Goal: Information Seeking & Learning: Understand process/instructions

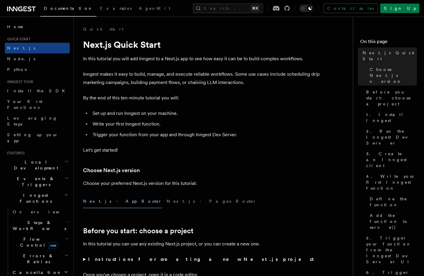
click at [206, 183] on p "Choose your preferred Next.js version for this tutorial:" at bounding box center [201, 183] width 237 height 8
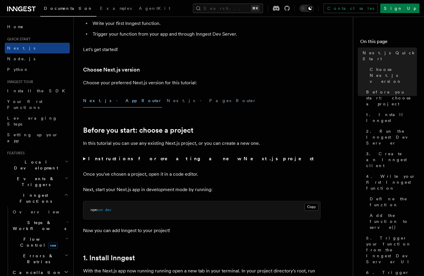
scroll to position [108, 0]
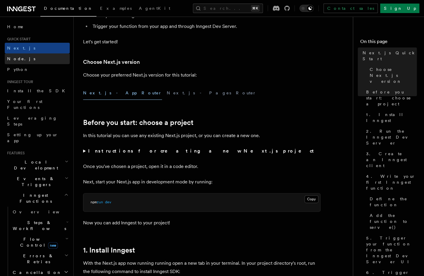
click at [17, 57] on span "Node.js" at bounding box center [21, 58] width 28 height 5
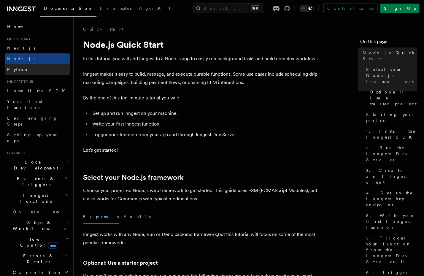
click at [19, 71] on span "Python" at bounding box center [18, 69] width 22 height 5
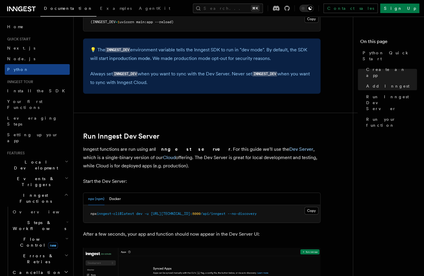
scroll to position [652, 0]
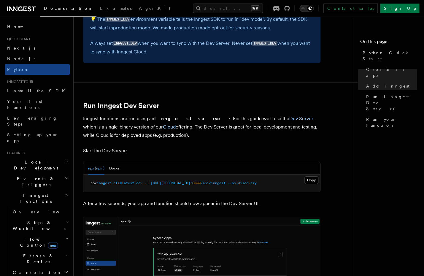
click at [156, 184] on span "[URL][TECHNICAL_ID]:" at bounding box center [172, 183] width 42 height 4
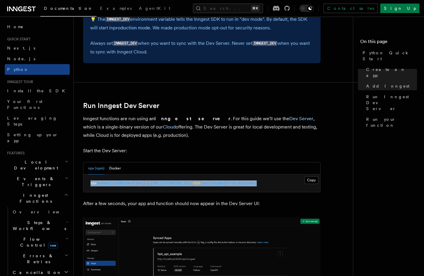
click at [156, 184] on span "[URL][TECHNICAL_ID]:" at bounding box center [172, 183] width 42 height 4
click at [115, 167] on button "Docker" at bounding box center [115, 168] width 12 height 12
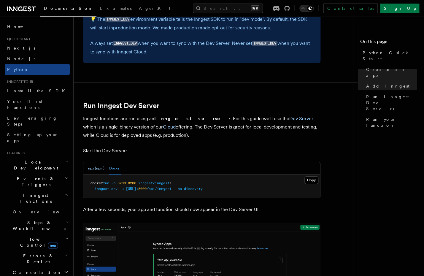
click at [99, 168] on button "npx (npm)" at bounding box center [96, 168] width 16 height 12
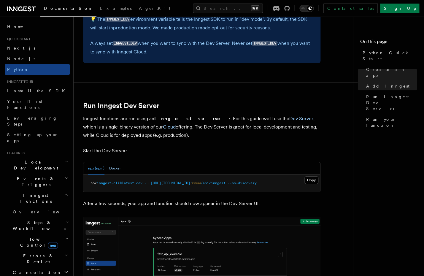
click at [112, 170] on button "Docker" at bounding box center [115, 168] width 12 height 12
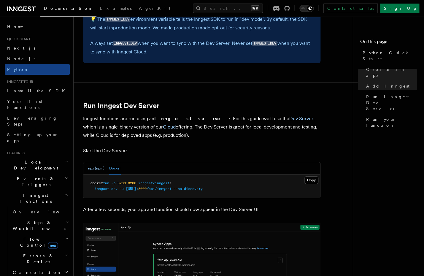
click at [99, 173] on button "npx (npm)" at bounding box center [96, 168] width 16 height 12
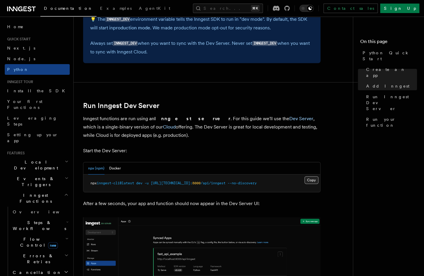
click at [312, 180] on button "Copy Copied" at bounding box center [311, 180] width 14 height 8
